Goal: Find contact information: Find contact information

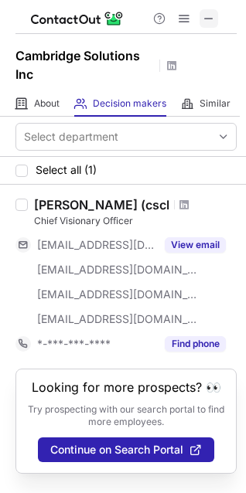
click at [206, 21] on span at bounding box center [209, 18] width 12 height 12
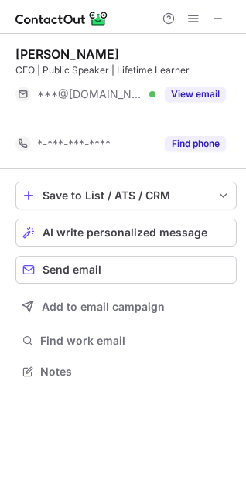
scroll to position [336, 246]
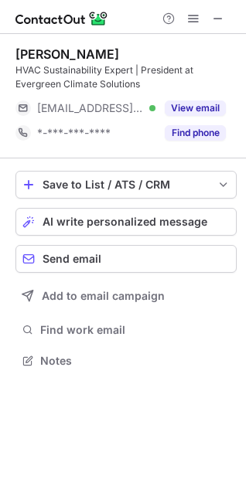
scroll to position [350, 246]
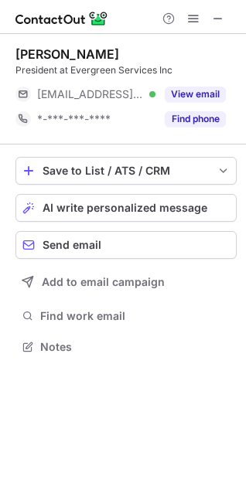
scroll to position [336, 246]
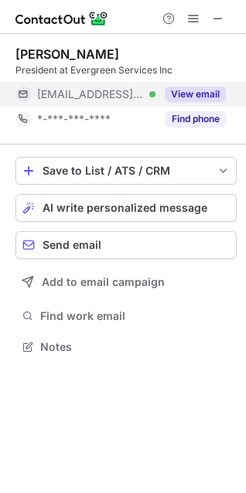
click at [199, 91] on button "View email" at bounding box center [195, 94] width 61 height 15
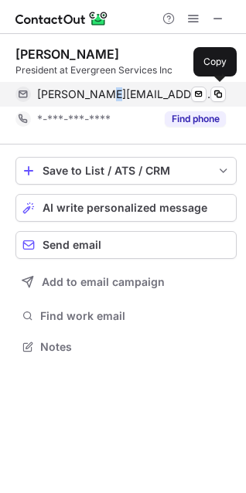
click at [111, 88] on span "henry@egservices.ca" at bounding box center [125, 94] width 177 height 14
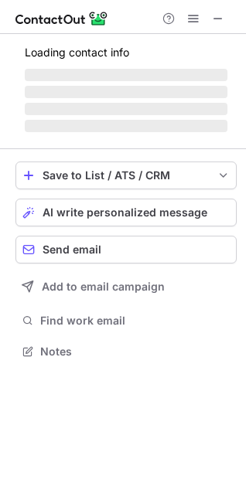
scroll to position [336, 246]
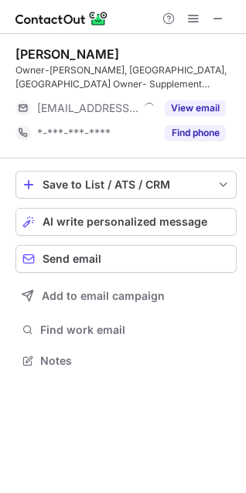
scroll to position [350, 246]
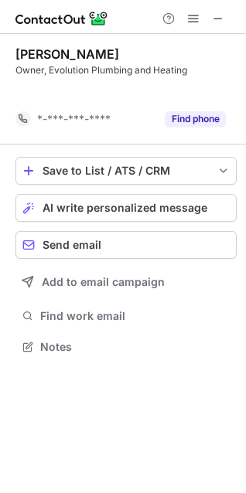
scroll to position [312, 246]
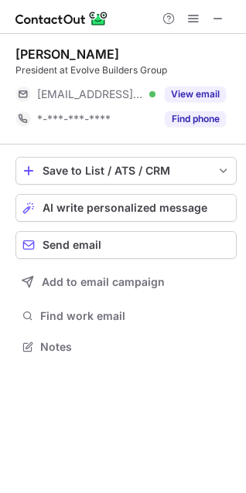
scroll to position [336, 246]
